Goal: Information Seeking & Learning: Learn about a topic

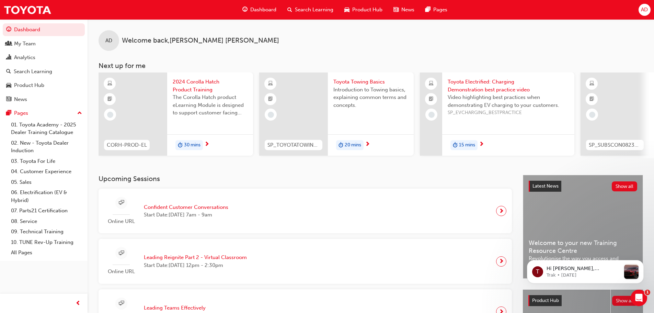
click at [306, 9] on span "Search Learning" at bounding box center [314, 10] width 38 height 8
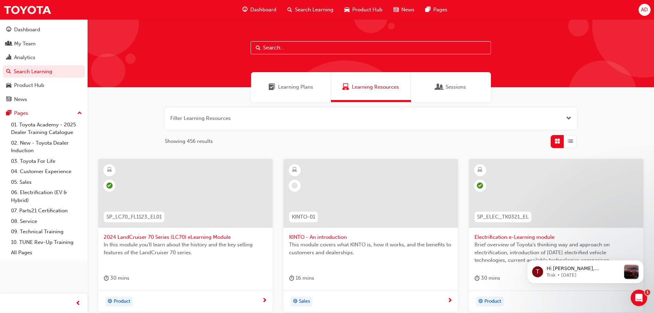
click at [294, 46] on input "text" at bounding box center [371, 47] width 240 height 13
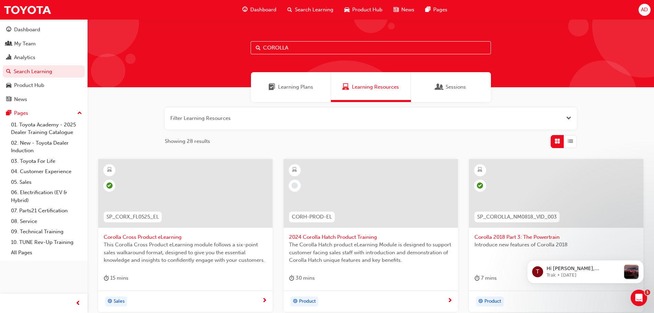
drag, startPoint x: 303, startPoint y: 48, endPoint x: 243, endPoint y: 48, distance: 60.1
click at [246, 47] on div "COROLLA" at bounding box center [371, 53] width 567 height 68
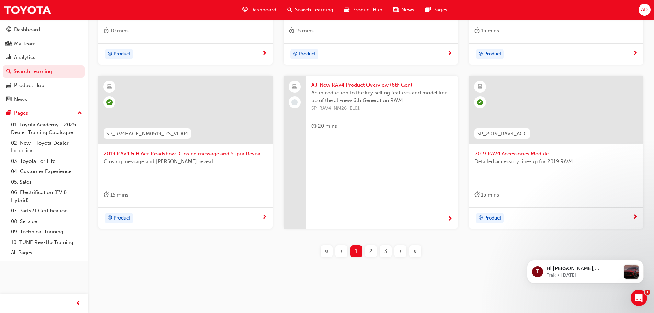
scroll to position [76, 0]
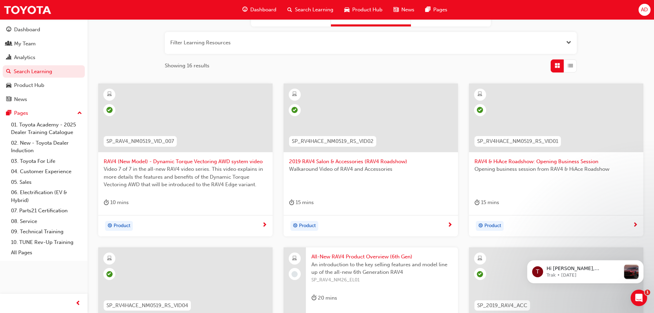
type input "RAV4"
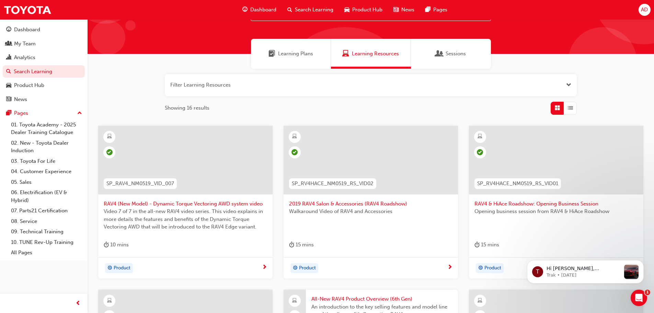
scroll to position [0, 0]
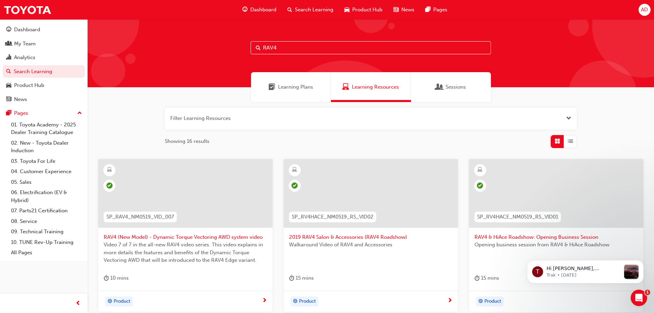
drag, startPoint x: 277, startPoint y: 49, endPoint x: 235, endPoint y: 50, distance: 41.9
click at [237, 50] on div "RAV4" at bounding box center [371, 53] width 567 height 68
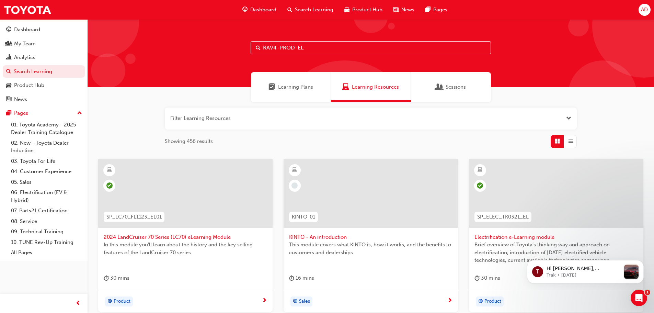
type input "RAV4-PROD-EL"
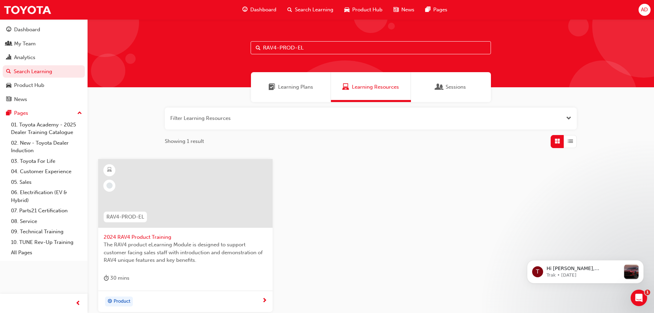
click at [126, 235] on span "2024 RAV4 Product Training" at bounding box center [185, 237] width 163 height 8
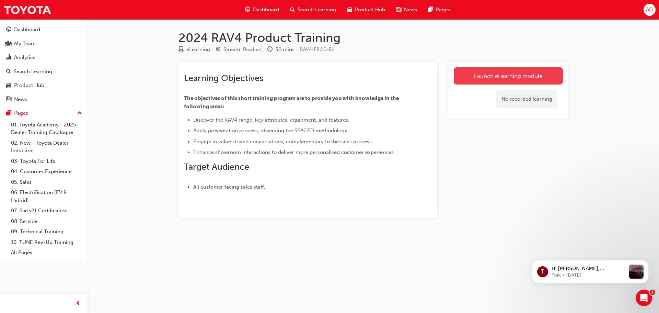
click at [505, 75] on link "Launch eLearning module" at bounding box center [508, 75] width 109 height 17
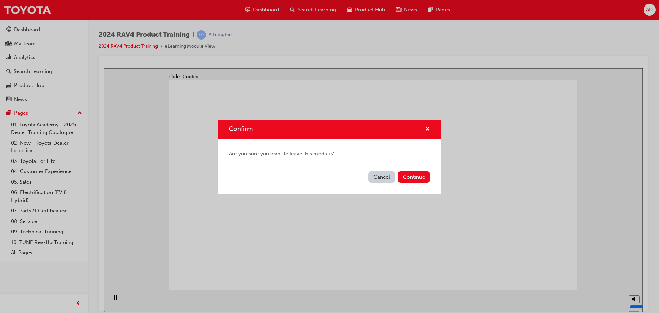
click at [382, 178] on button "Cancel" at bounding box center [382, 176] width 27 height 11
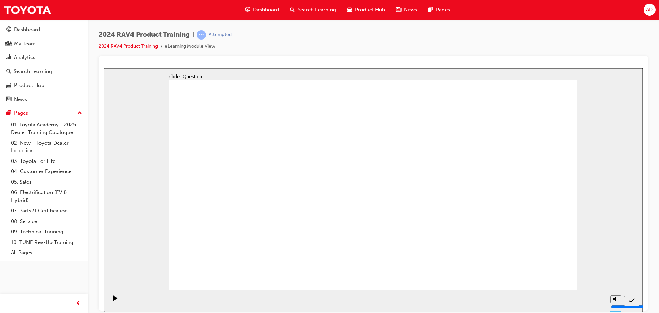
radio input "true"
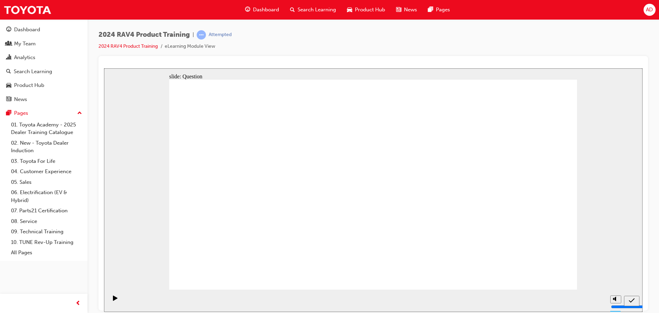
radio input "true"
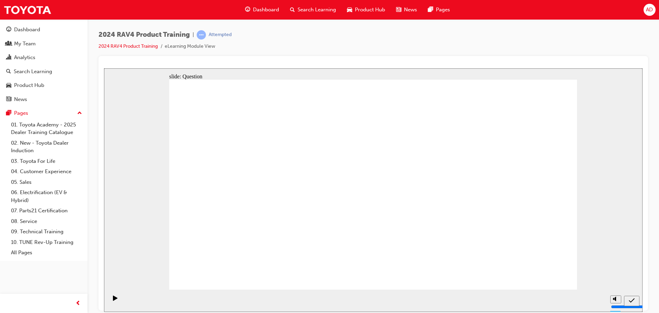
radio input "true"
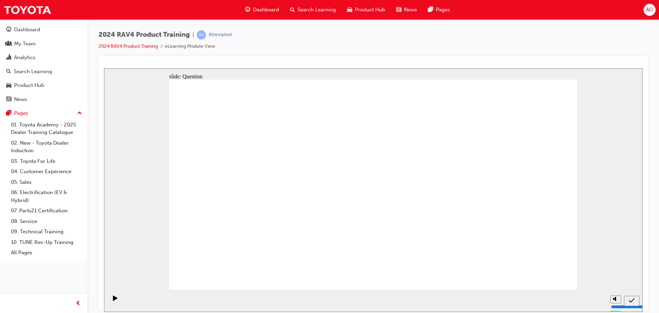
drag, startPoint x: 326, startPoint y: 169, endPoint x: 479, endPoint y: 235, distance: 166.2
drag, startPoint x: 250, startPoint y: 173, endPoint x: 403, endPoint y: 241, distance: 166.8
drag, startPoint x: 481, startPoint y: 173, endPoint x: 318, endPoint y: 239, distance: 175.7
drag, startPoint x: 406, startPoint y: 178, endPoint x: 256, endPoint y: 244, distance: 164.7
